Goal: Information Seeking & Learning: Learn about a topic

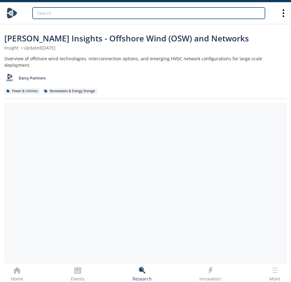
click at [92, 8] on input "search" at bounding box center [148, 12] width 232 height 11
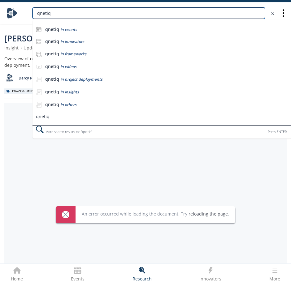
type input "qnetiq"
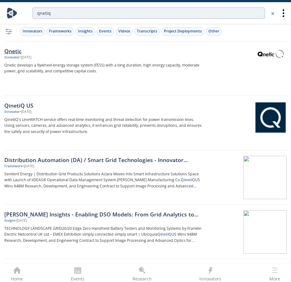
click at [46, 62] on p "Qnetic develops a flywheel energy storage system (FESS) with a long duration, h…" at bounding box center [104, 68] width 200 height 12
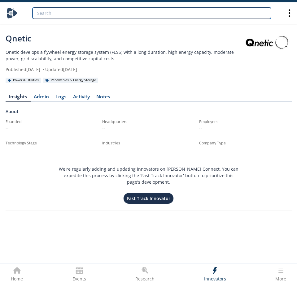
click at [60, 13] on input "search" at bounding box center [151, 12] width 238 height 11
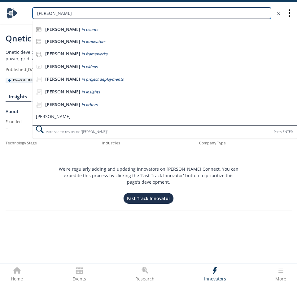
type input "[PERSON_NAME]"
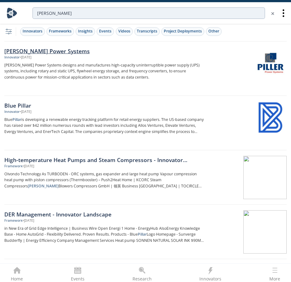
click at [66, 60] on div "[PERSON_NAME] Power Systems Innovator • [DATE] [PERSON_NAME] Power Systems desi…" at bounding box center [106, 68] width 204 height 43
